Goal: Navigation & Orientation: Understand site structure

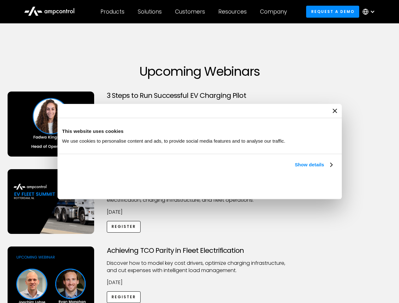
click at [295, 169] on link "Show details" at bounding box center [313, 165] width 37 height 8
click at [0, 0] on div "Necessary cookies help make a website usable by enabling basic functions like p…" at bounding box center [0, 0] width 0 height 0
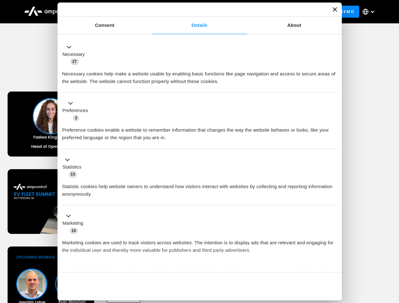
click at [392, 255] on div "Achieving TCO Parity in Fleet Electrification Discover how to model key cost dr…" at bounding box center [199, 296] width 397 height 99
click at [194, 12] on div "Customers" at bounding box center [190, 11] width 30 height 7
click at [112, 12] on div "Products" at bounding box center [112, 11] width 24 height 7
click at [150, 12] on div "Solutions" at bounding box center [150, 11] width 24 height 7
click at [191, 12] on div "Customers" at bounding box center [190, 11] width 30 height 7
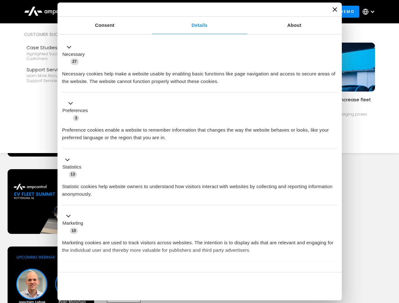
click at [234, 12] on div "Resources" at bounding box center [232, 11] width 28 height 7
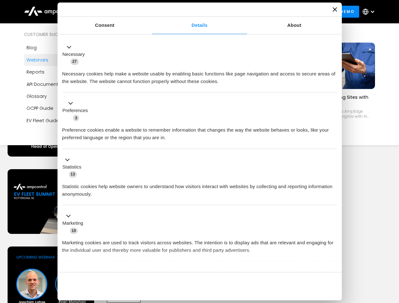
click at [275, 12] on div "Company" at bounding box center [273, 11] width 27 height 7
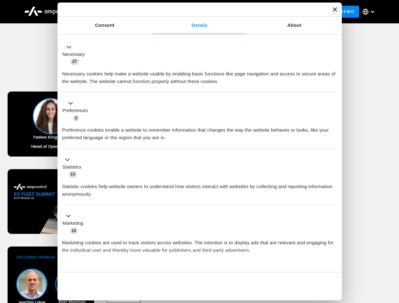
click at [370, 12] on div at bounding box center [372, 11] width 5 height 5
